Goal: Task Accomplishment & Management: Manage account settings

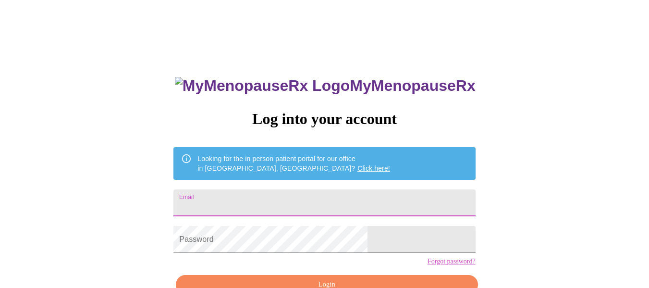
click at [265, 200] on input "Email" at bounding box center [324, 202] width 302 height 27
type input "[PERSON_NAME][EMAIL_ADDRESS][DOMAIN_NAME]"
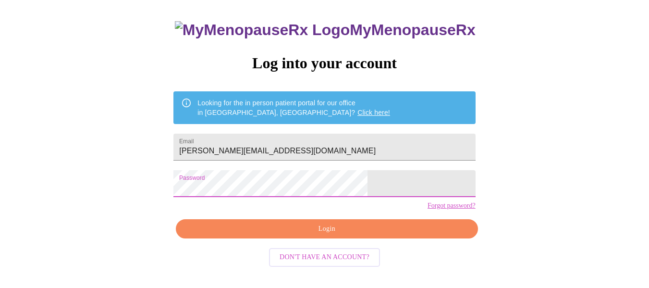
scroll to position [56, 0]
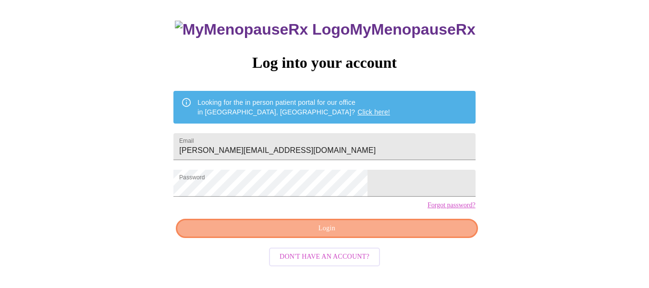
click at [406, 234] on span "Login" at bounding box center [327, 228] width 280 height 12
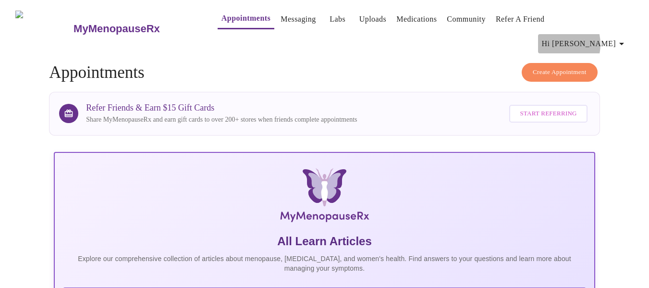
click at [589, 37] on span "Hi [PERSON_NAME]" at bounding box center [585, 43] width 86 height 13
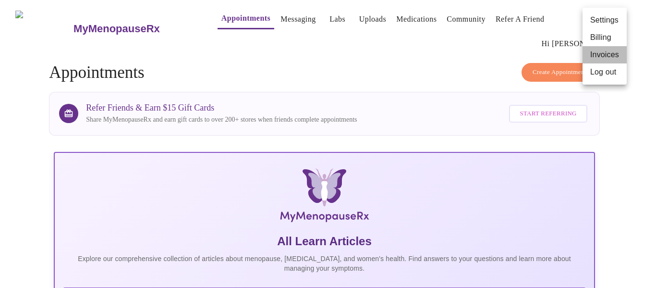
click at [609, 52] on li "Invoices" at bounding box center [605, 54] width 44 height 17
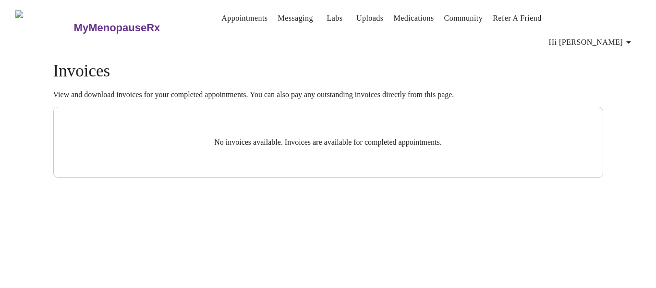
click at [221, 24] on link "Appointments" at bounding box center [244, 18] width 46 height 13
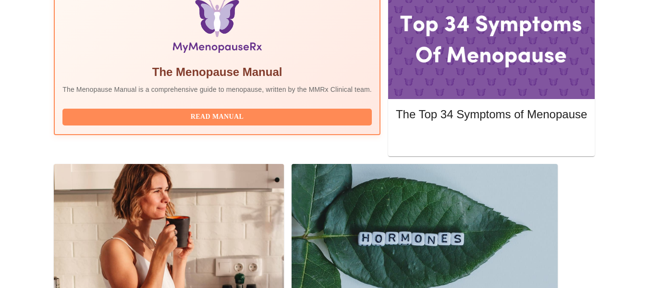
scroll to position [330, 0]
